Goal: Information Seeking & Learning: Learn about a topic

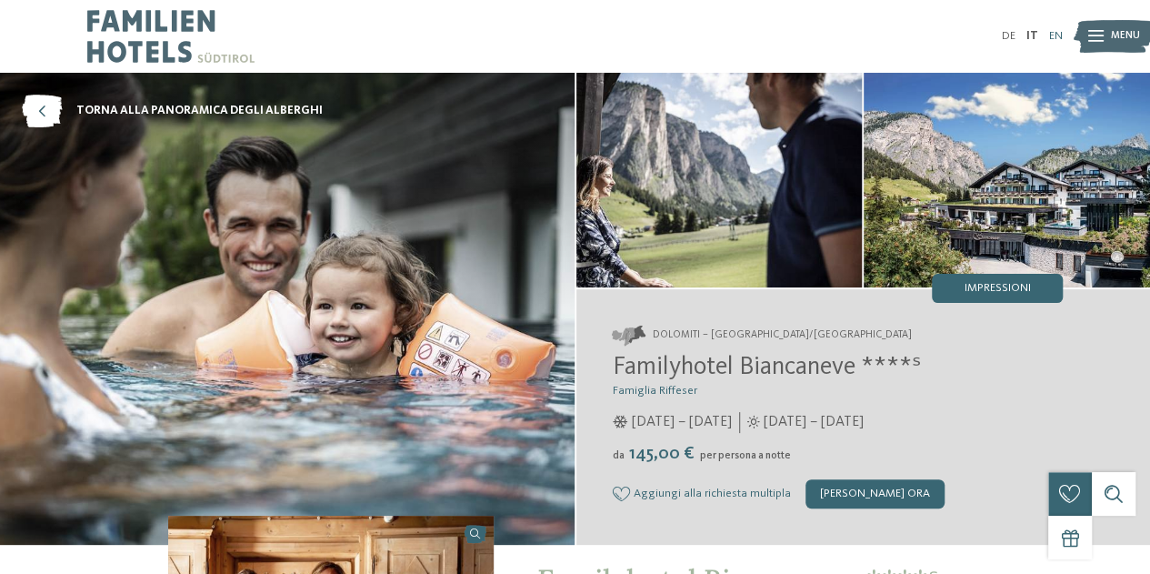
click at [1056, 38] on link "EN" at bounding box center [1057, 36] width 14 height 12
click at [1108, 40] on img at bounding box center [1114, 36] width 80 height 40
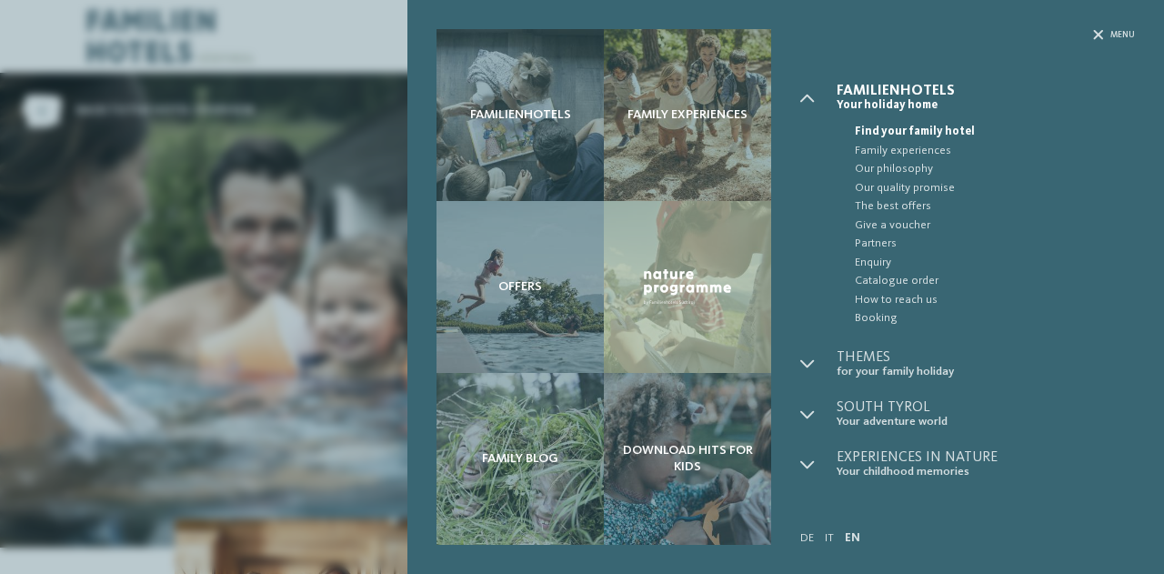
click at [939, 129] on span "Find your family hotel" at bounding box center [995, 132] width 280 height 18
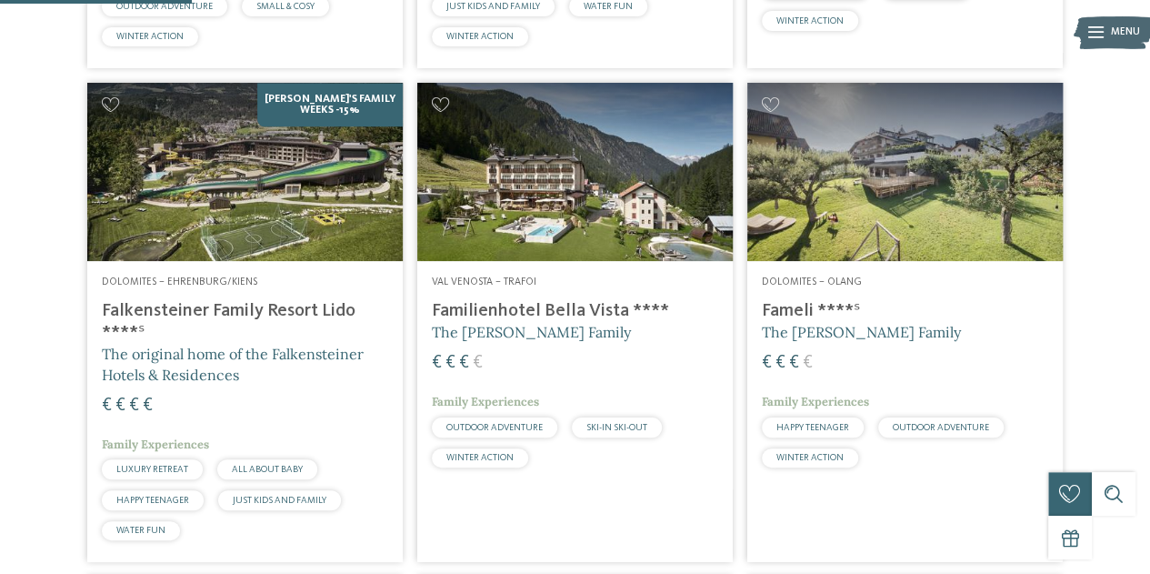
scroll to position [800, 0]
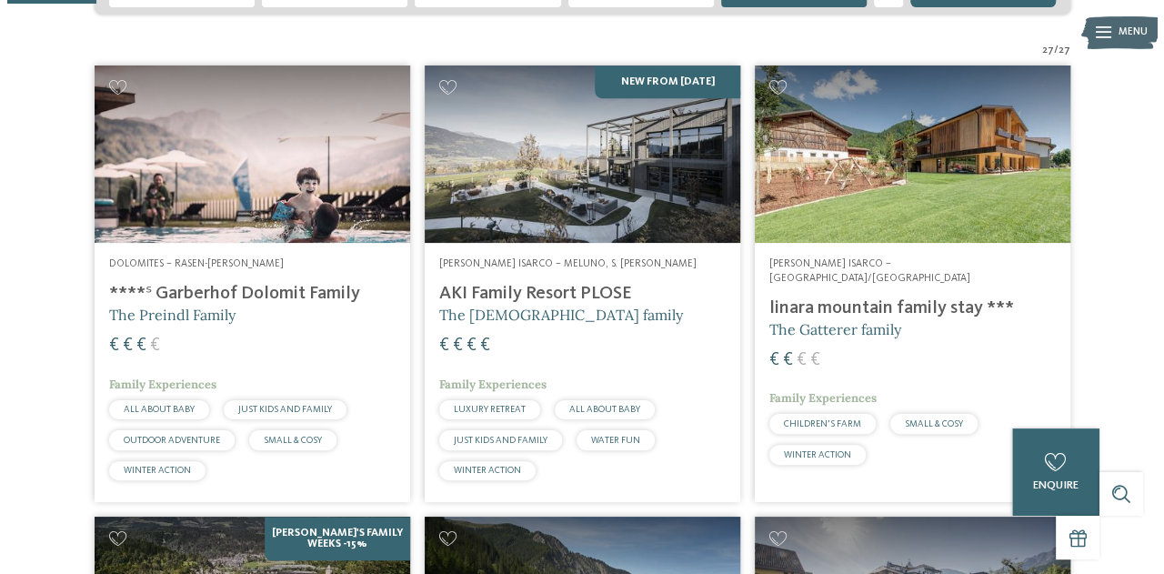
scroll to position [0, 0]
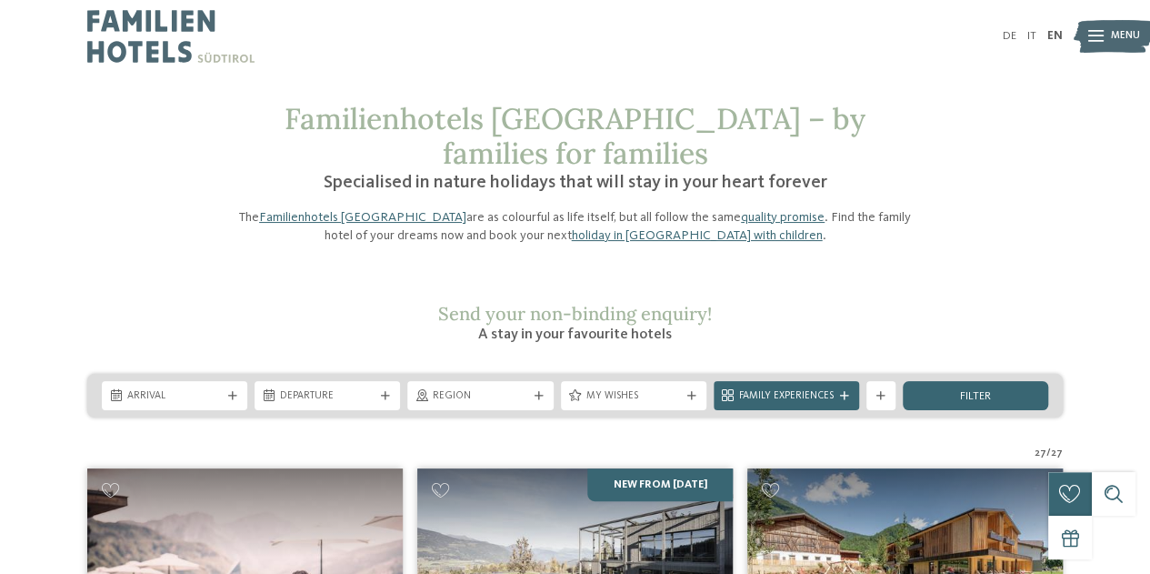
click at [1095, 28] on div at bounding box center [1096, 36] width 15 height 36
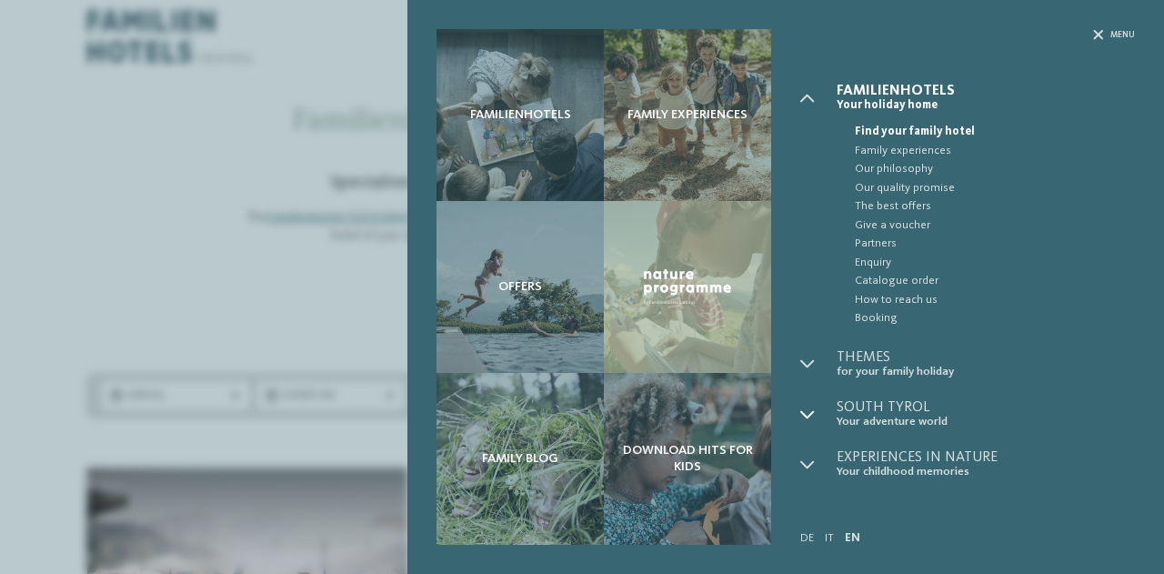
click at [807, 407] on icon at bounding box center [807, 414] width 15 height 15
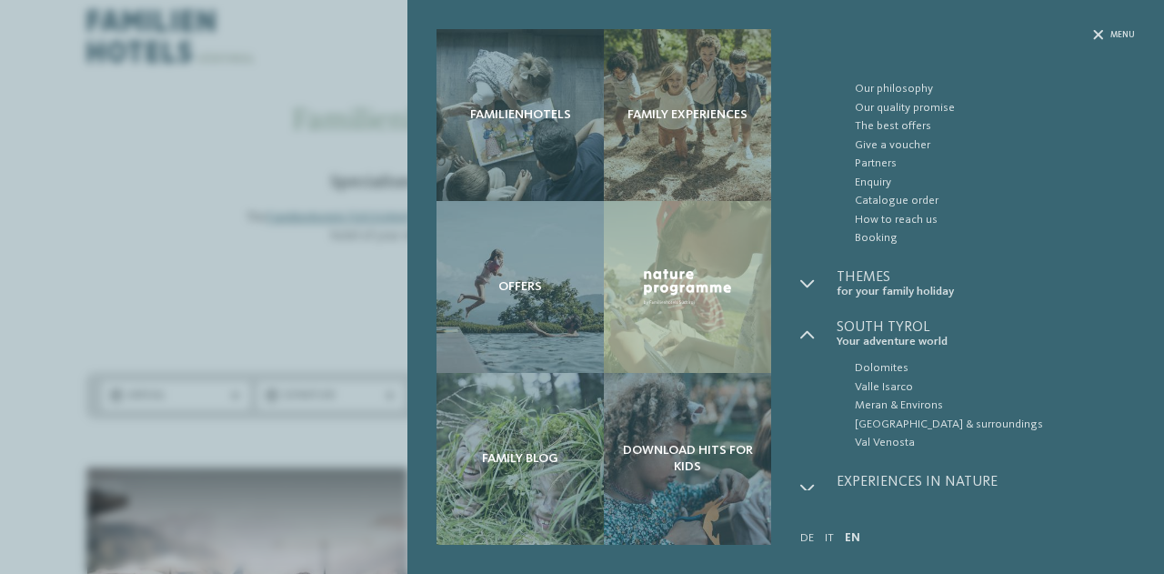
scroll to position [93, 0]
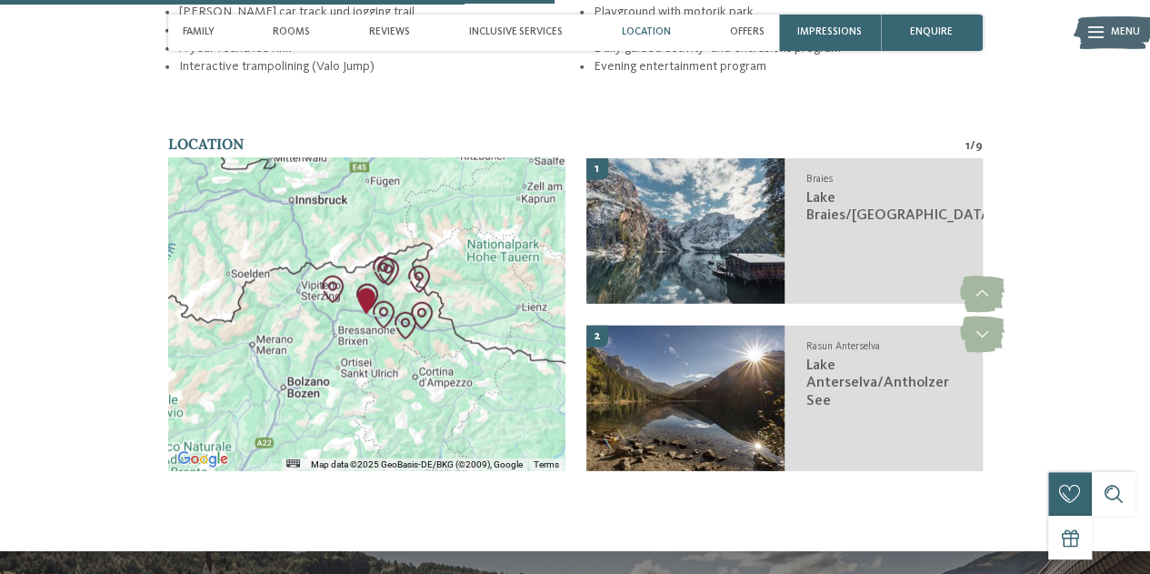
scroll to position [2510, 0]
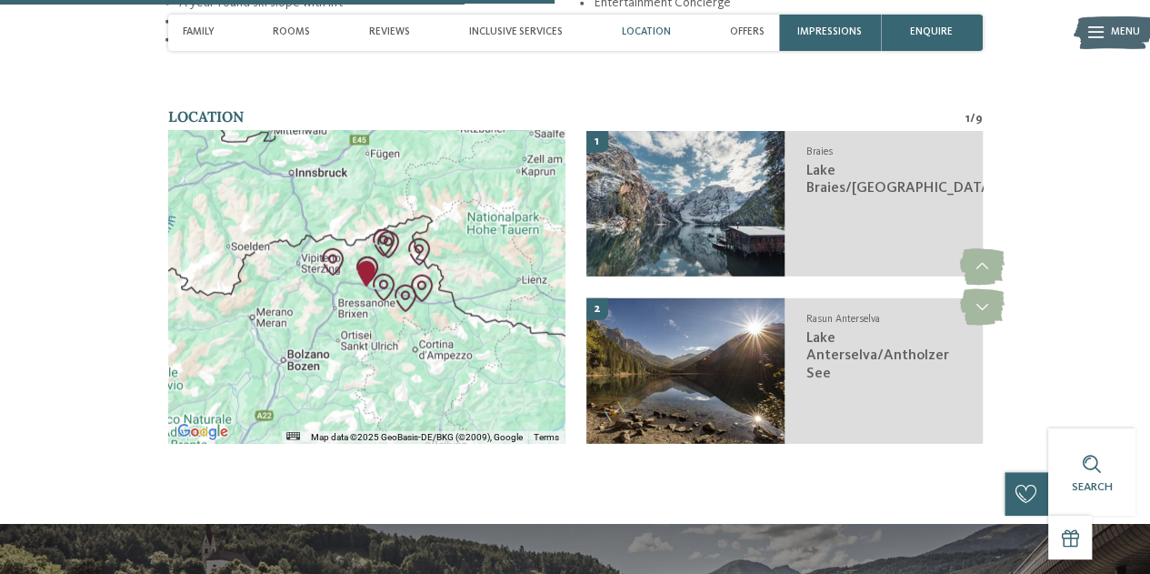
click at [369, 328] on div at bounding box center [366, 287] width 397 height 313
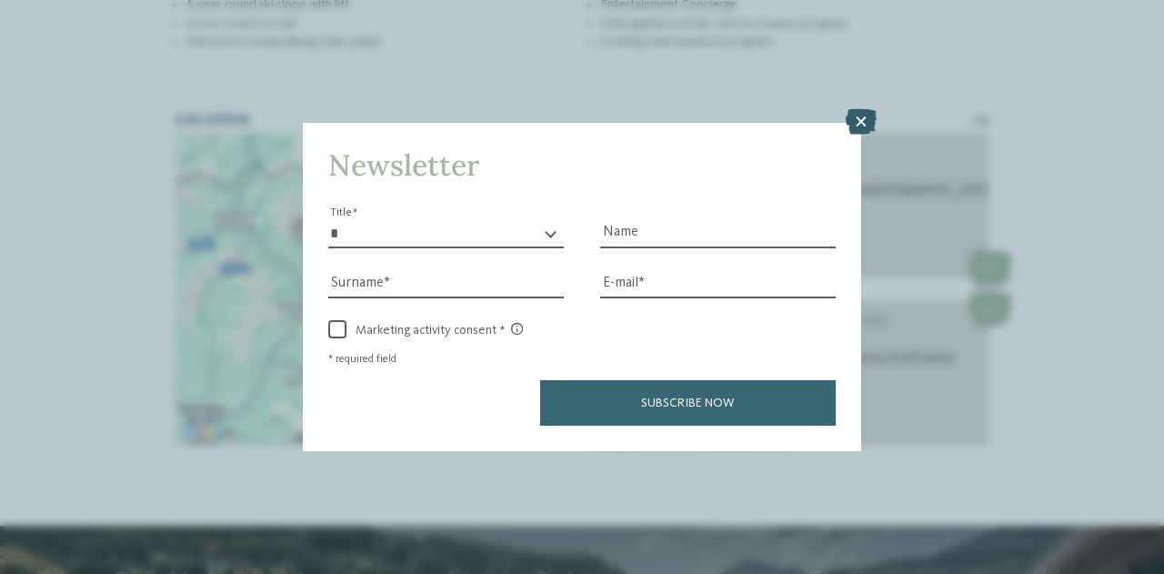
click at [869, 123] on icon at bounding box center [861, 121] width 31 height 25
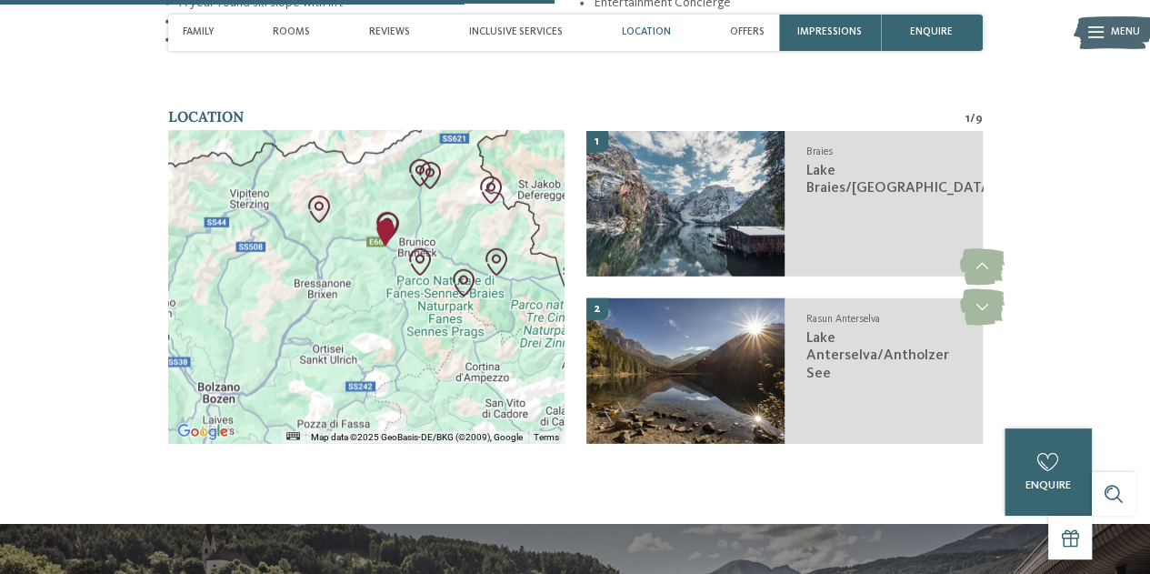
drag, startPoint x: 358, startPoint y: 357, endPoint x: 366, endPoint y: 370, distance: 14.7
click at [366, 370] on div at bounding box center [366, 287] width 397 height 313
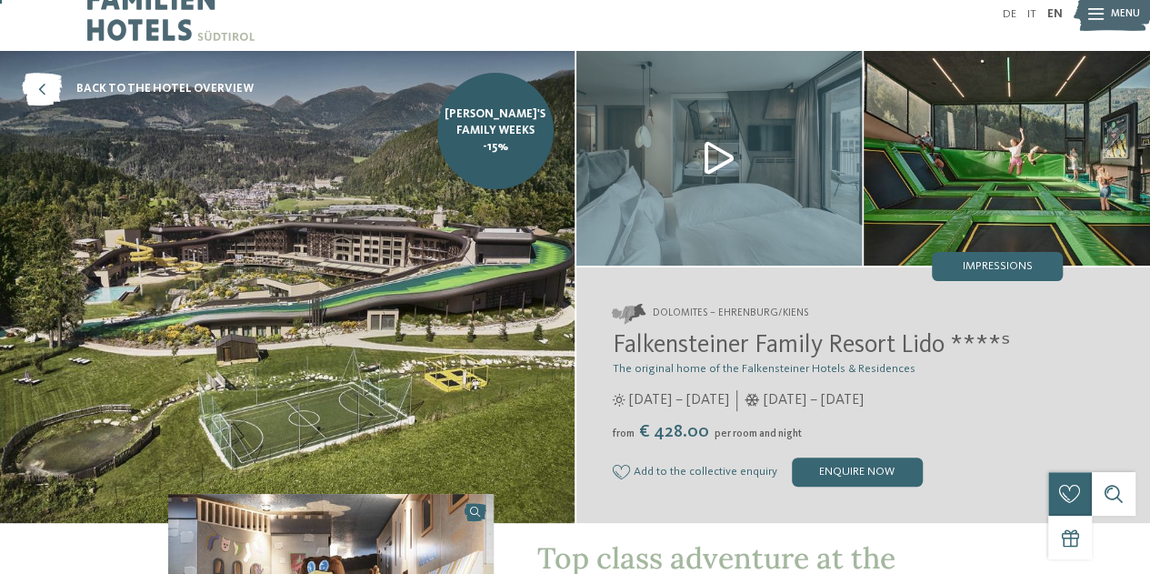
scroll to position [0, 0]
